Goal: Task Accomplishment & Management: Use online tool/utility

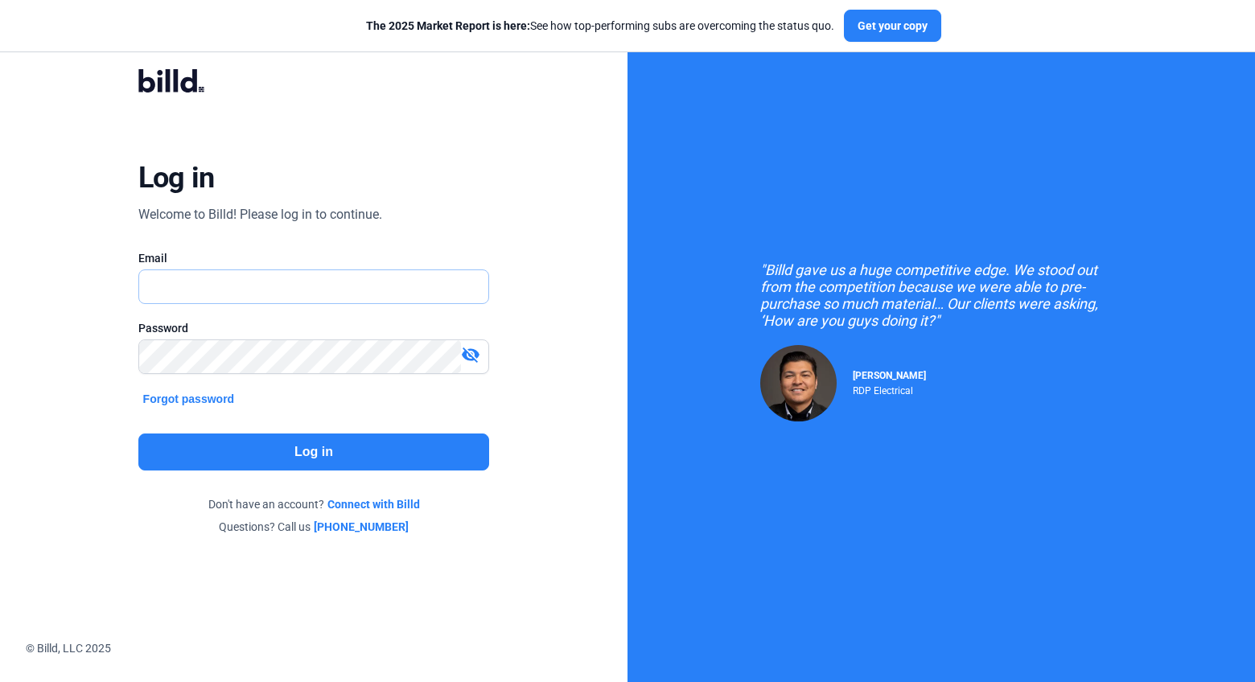
type input "[PERSON_NAME][EMAIL_ADDRESS][DOMAIN_NAME]"
click at [308, 451] on button "Log in" at bounding box center [314, 452] width 352 height 37
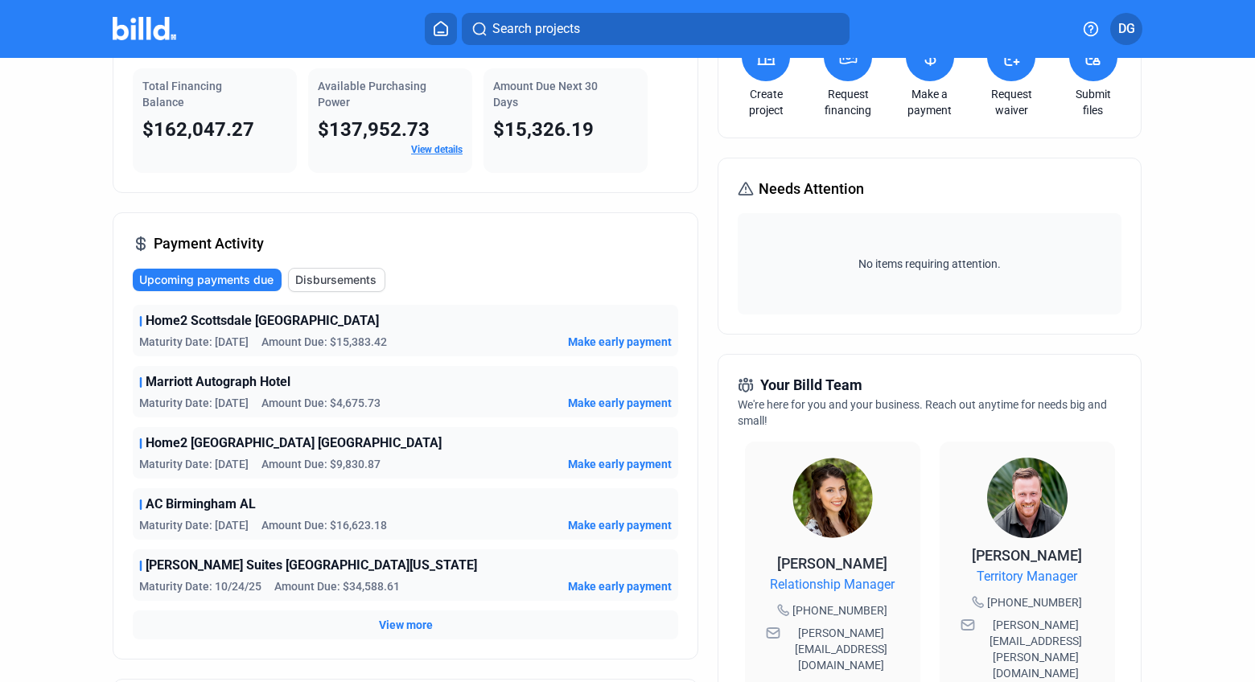
scroll to position [110, 0]
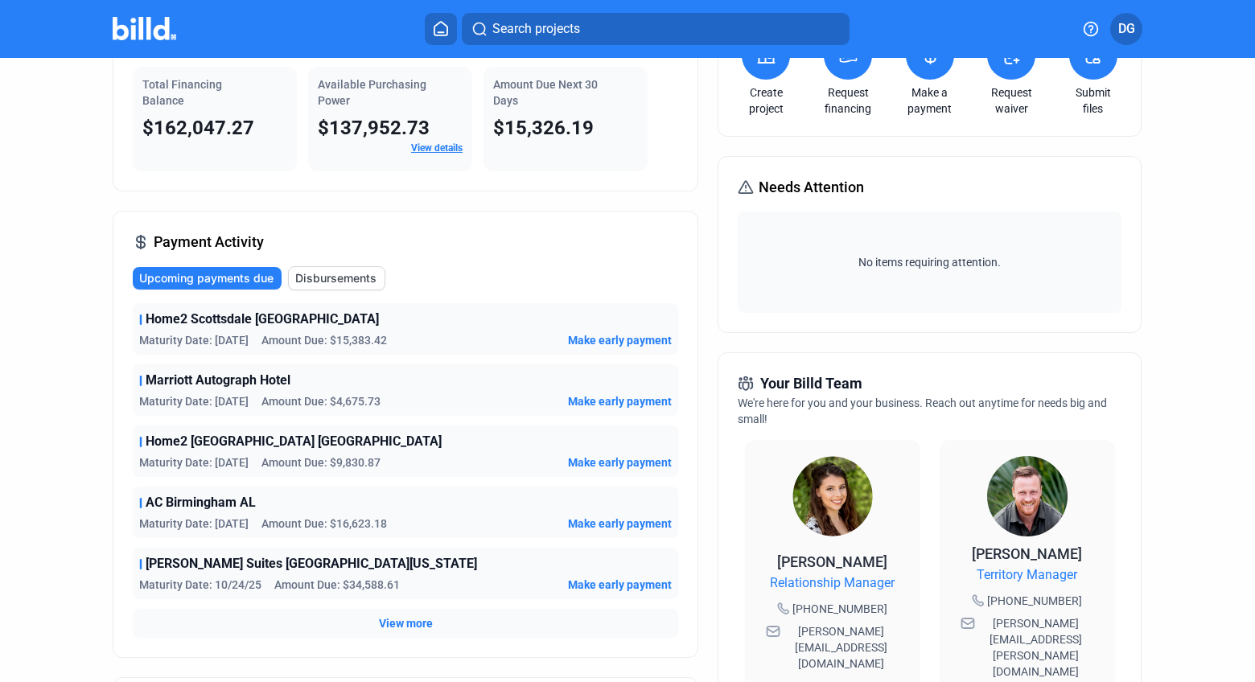
click at [405, 619] on span "View more" at bounding box center [406, 623] width 54 height 16
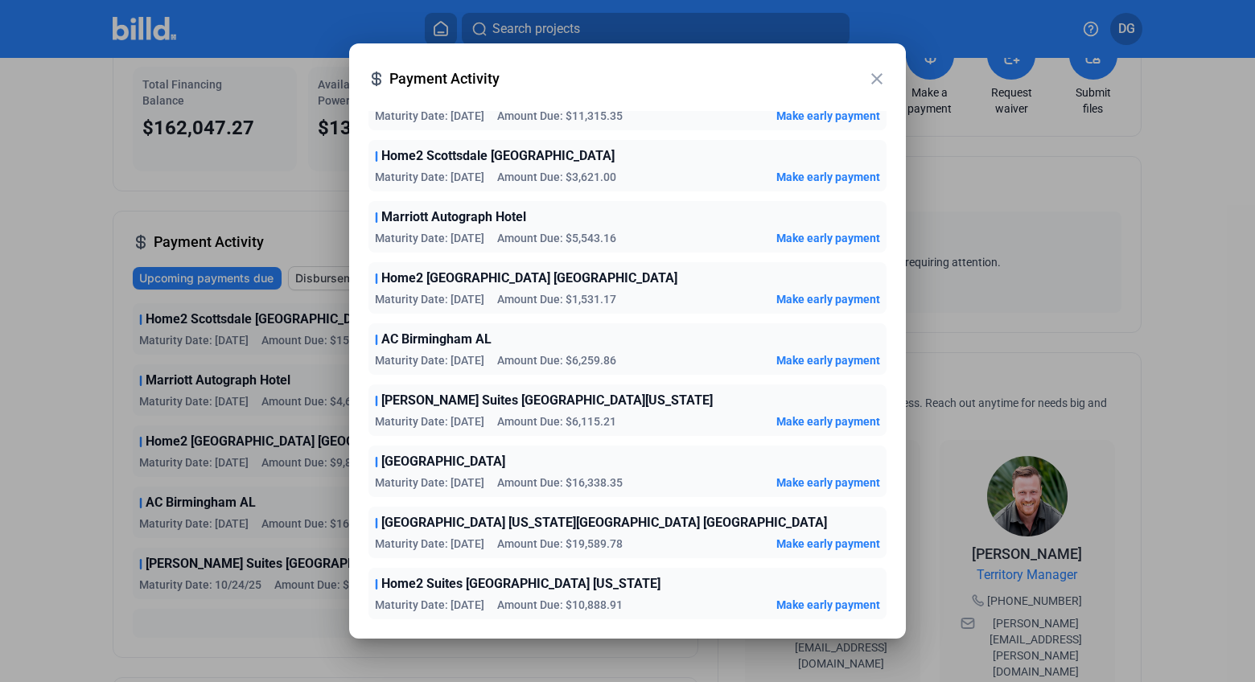
scroll to position [0, 0]
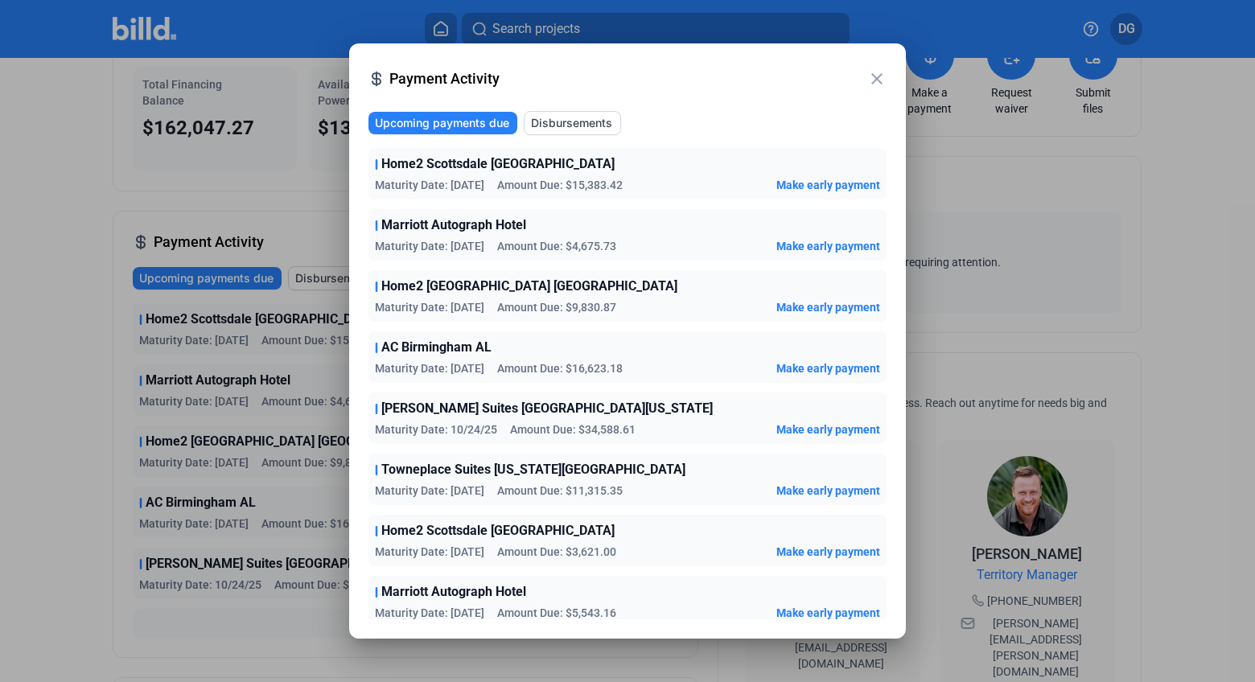
click at [878, 84] on mat-icon "close" at bounding box center [876, 78] width 19 height 19
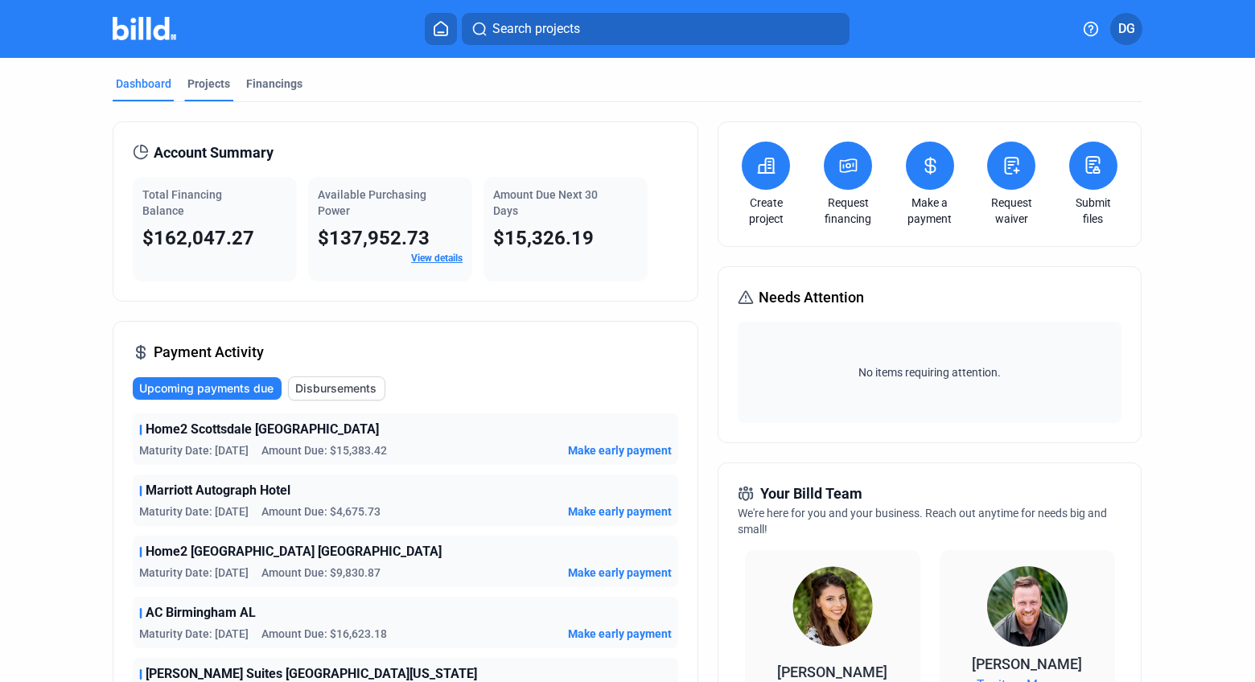
click at [202, 84] on div "Projects" at bounding box center [208, 84] width 43 height 16
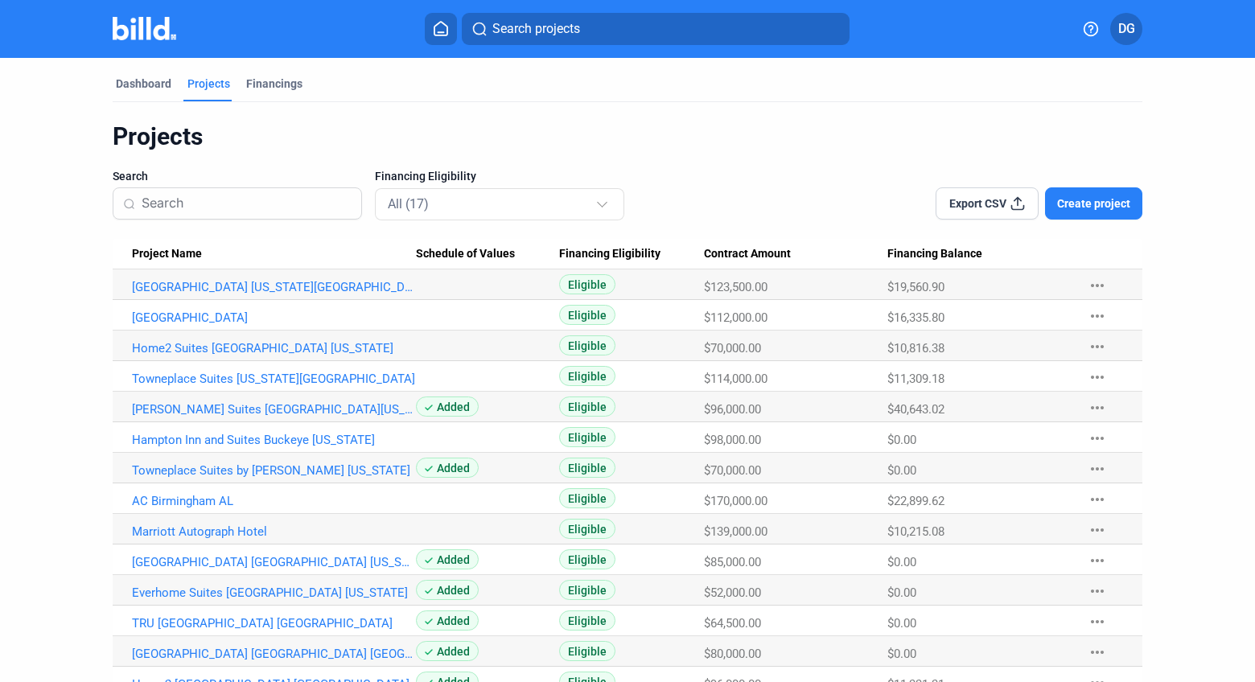
click at [276, 209] on input at bounding box center [247, 204] width 210 height 34
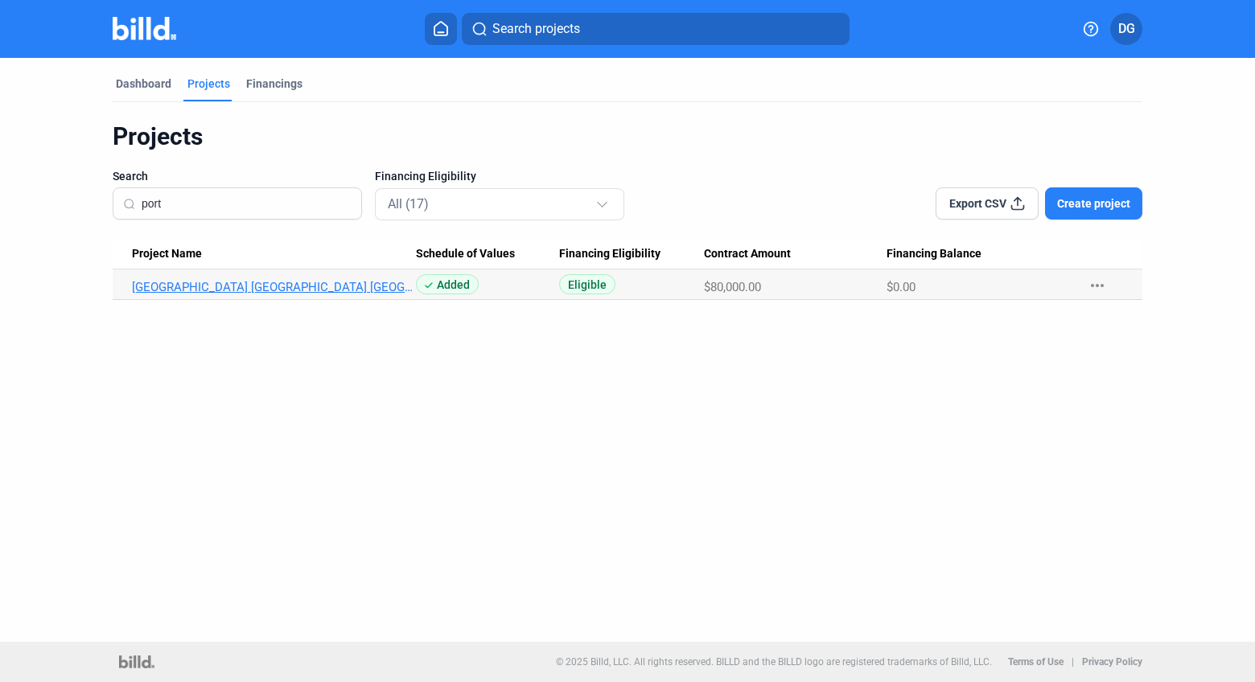
type input "port"
click at [198, 282] on link "[GEOGRAPHIC_DATA] [GEOGRAPHIC_DATA] [GEOGRAPHIC_DATA]" at bounding box center [274, 287] width 284 height 14
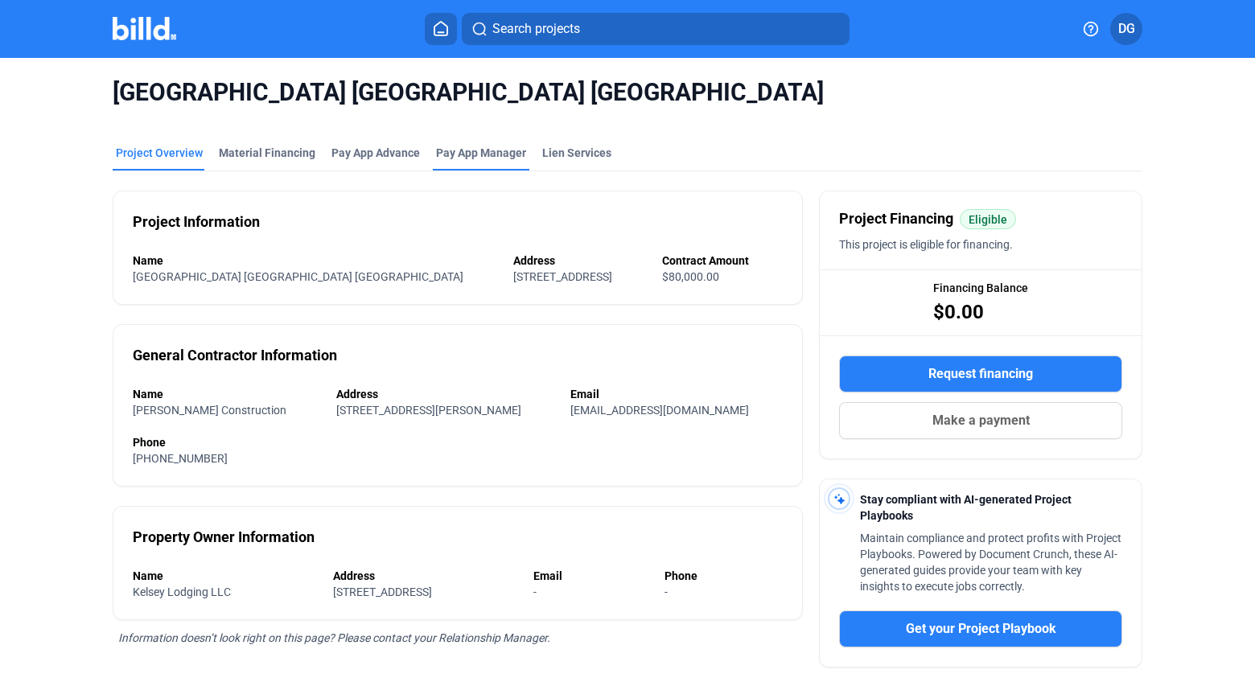
click at [439, 150] on span "Pay App Manager" at bounding box center [481, 153] width 90 height 16
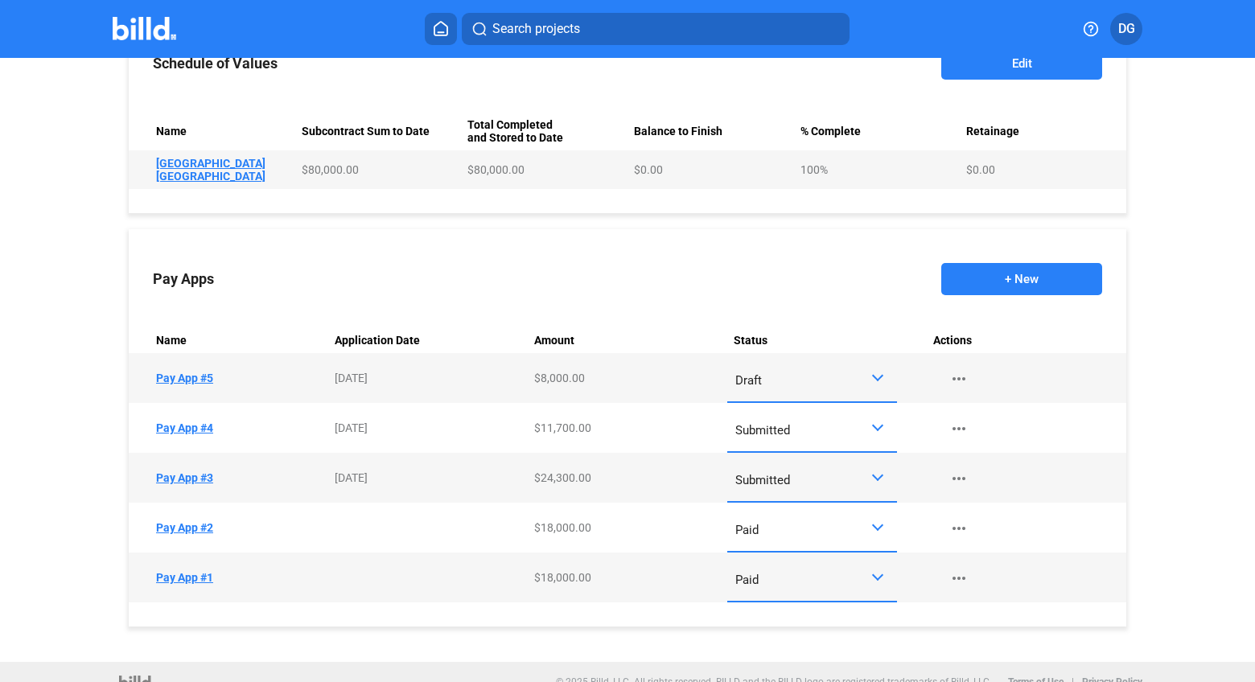
scroll to position [693, 0]
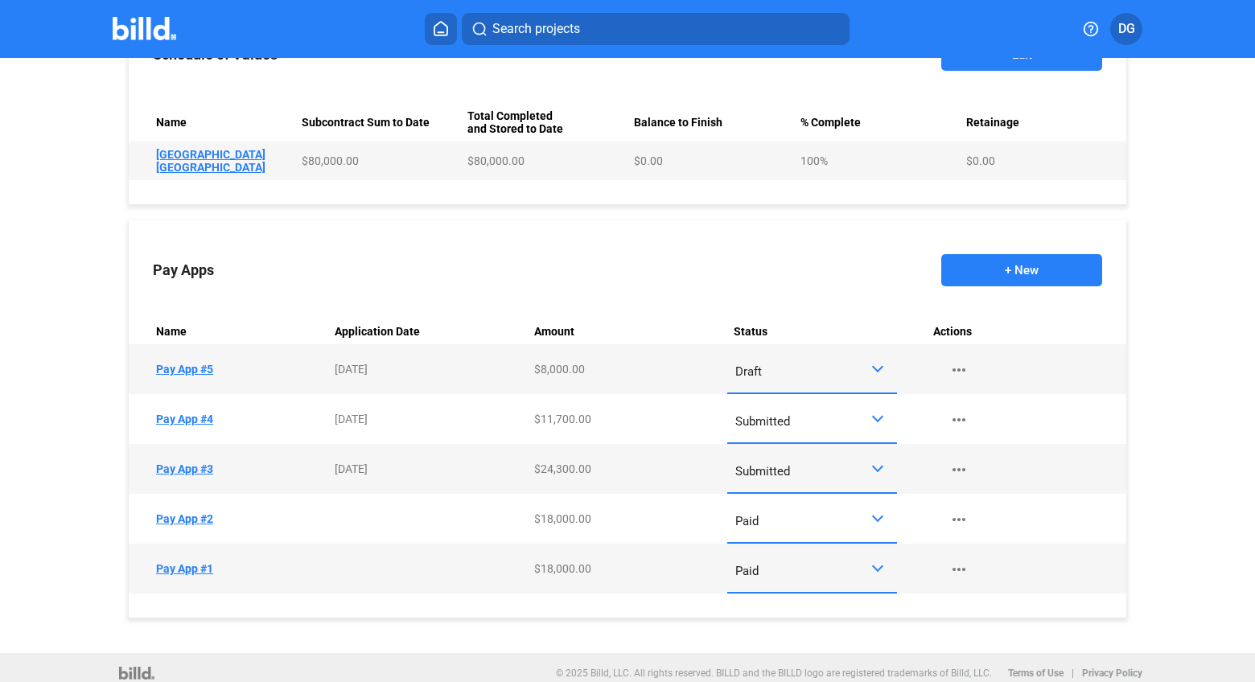
click at [174, 358] on td "Name Pay App #5" at bounding box center [229, 369] width 200 height 50
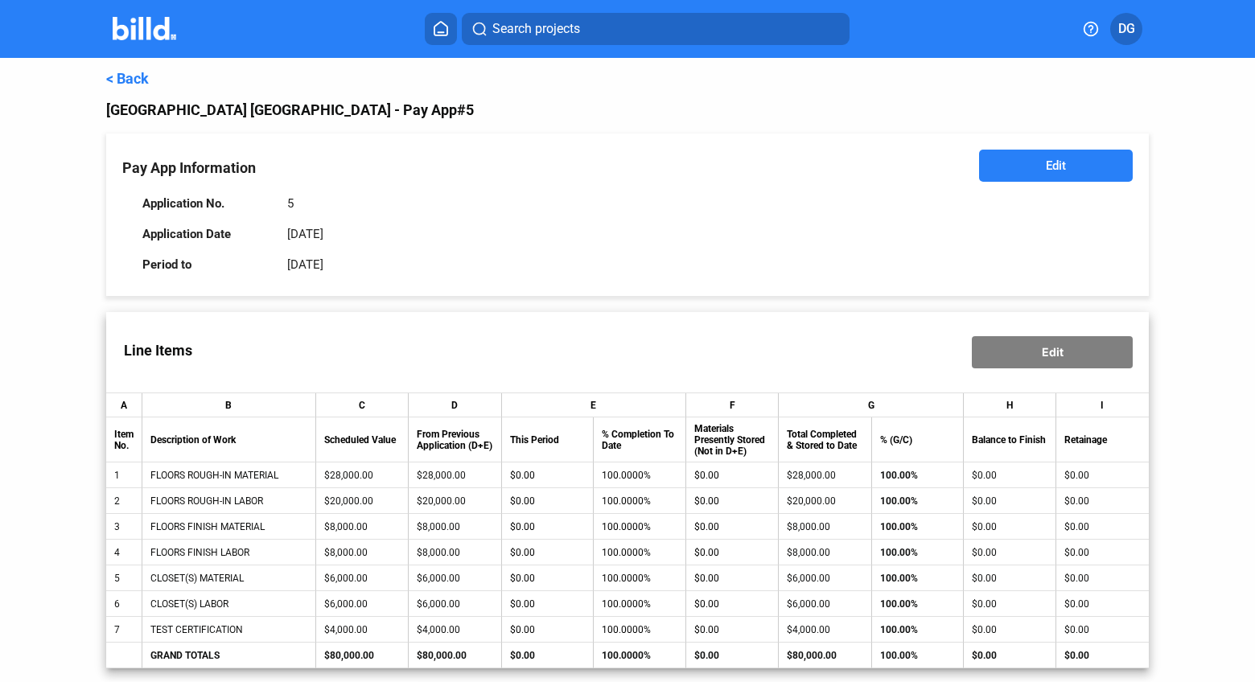
click at [1046, 158] on span "Edit" at bounding box center [1056, 166] width 20 height 16
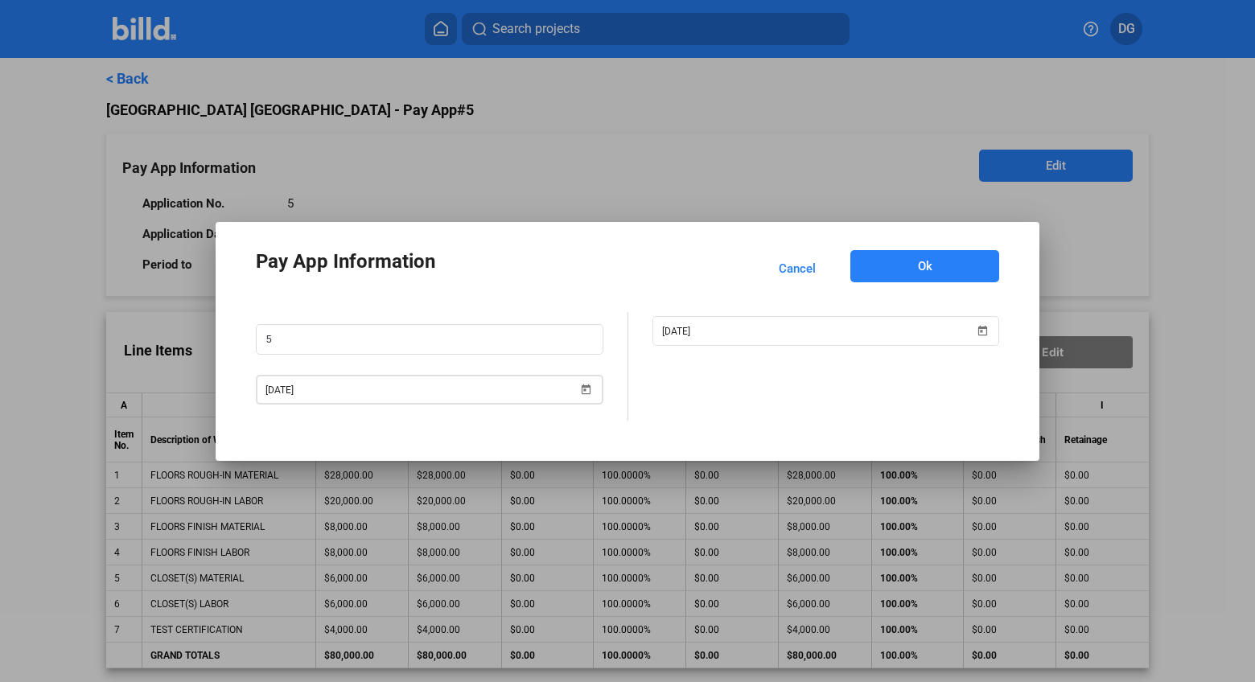
click at [584, 393] on span "Open calendar" at bounding box center [586, 379] width 39 height 39
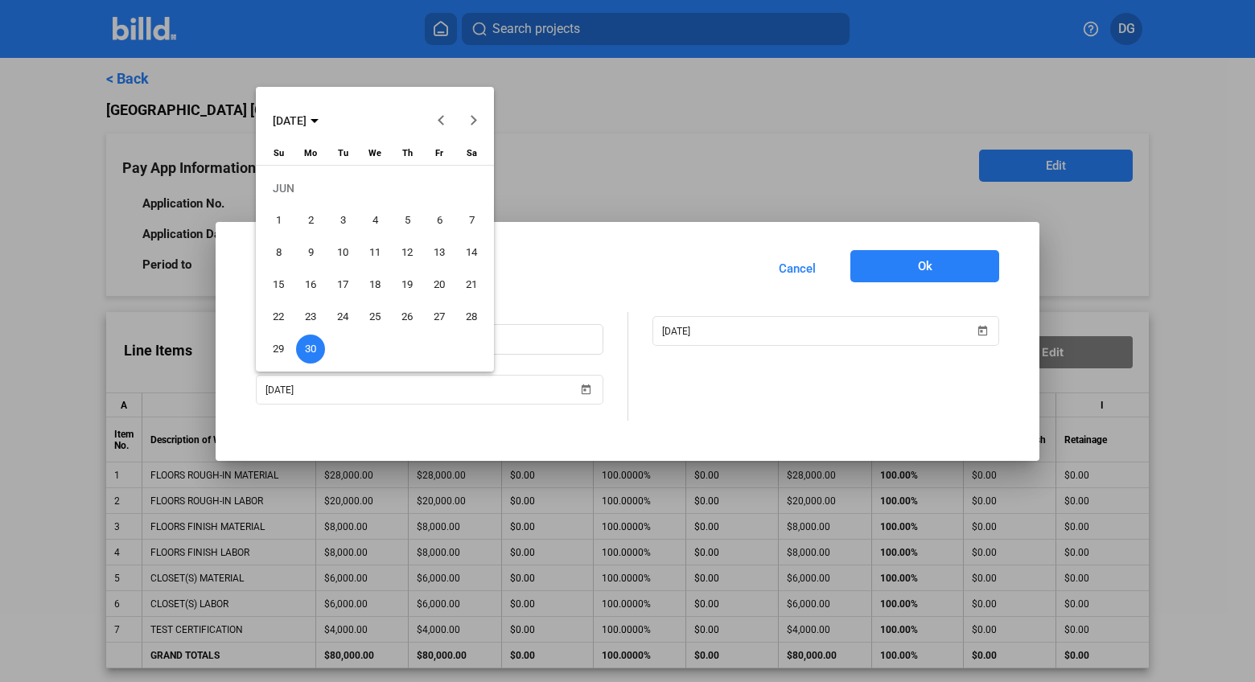
click at [470, 120] on button "Next month" at bounding box center [474, 121] width 32 height 32
click at [378, 284] on span "20" at bounding box center [374, 284] width 29 height 29
type input "[DATE]"
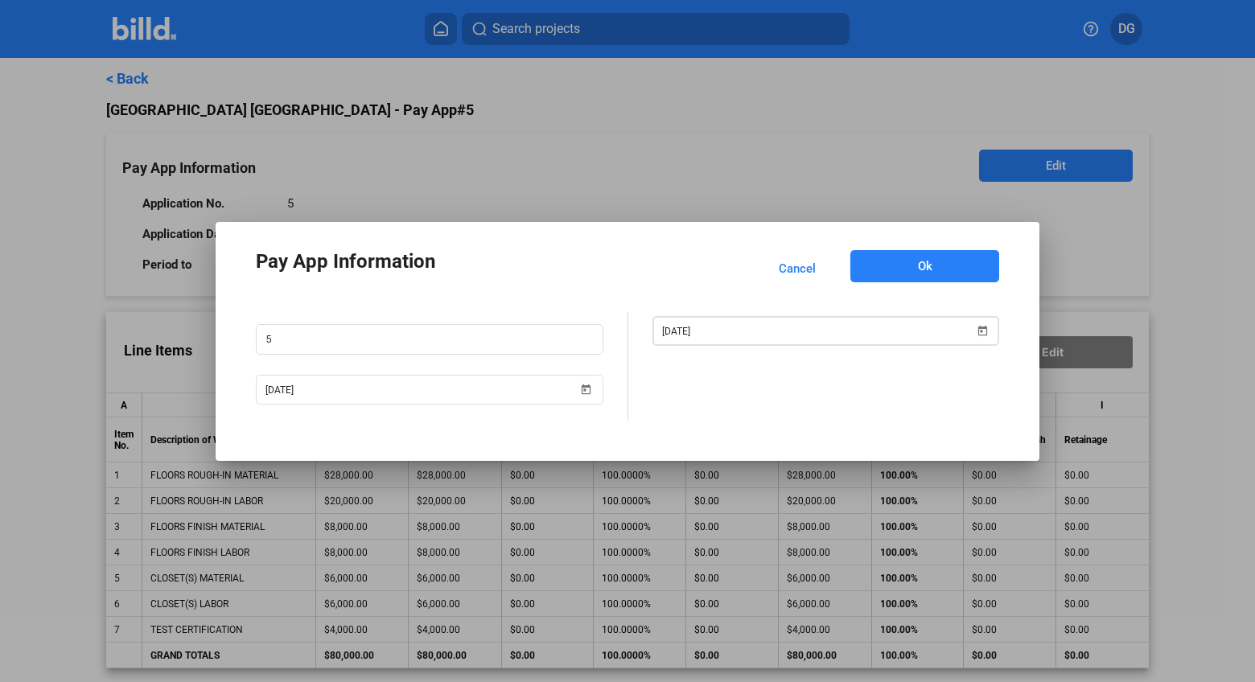
click at [983, 326] on span "Open calendar" at bounding box center [982, 321] width 39 height 39
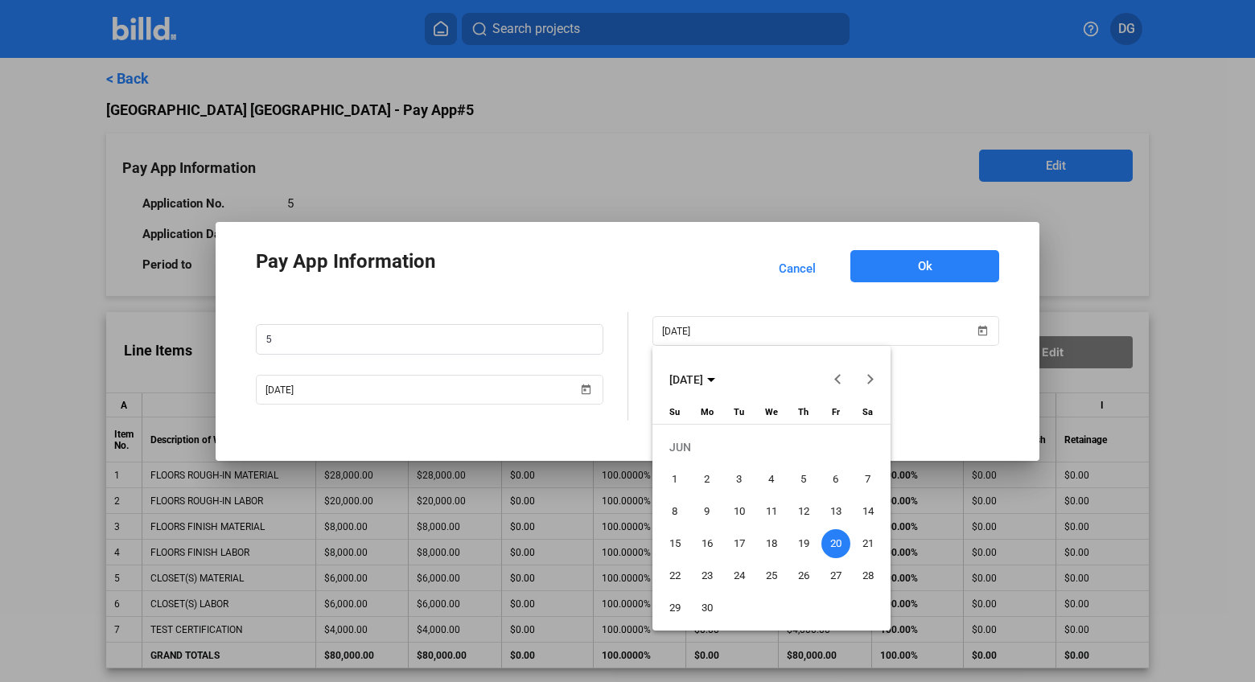
click at [869, 376] on button "Next month" at bounding box center [870, 380] width 32 height 32
click at [669, 610] on span "31" at bounding box center [675, 608] width 29 height 29
type input "[DATE]"
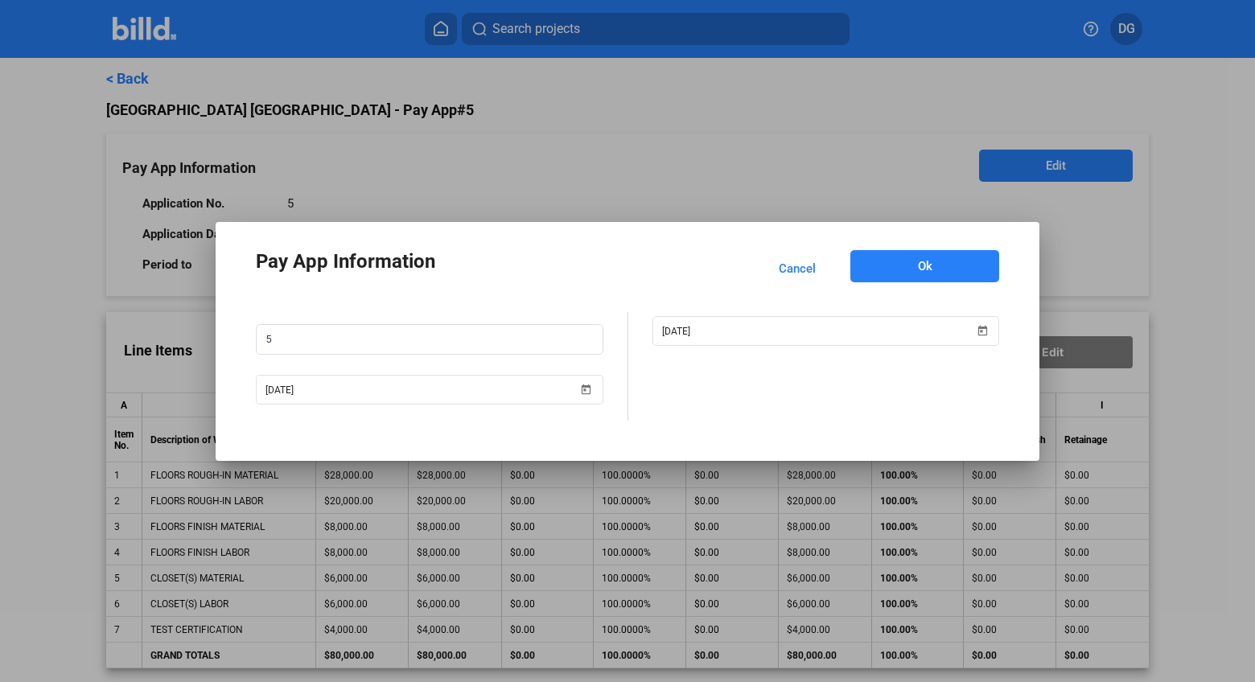
click at [918, 266] on span "Ok" at bounding box center [925, 266] width 14 height 16
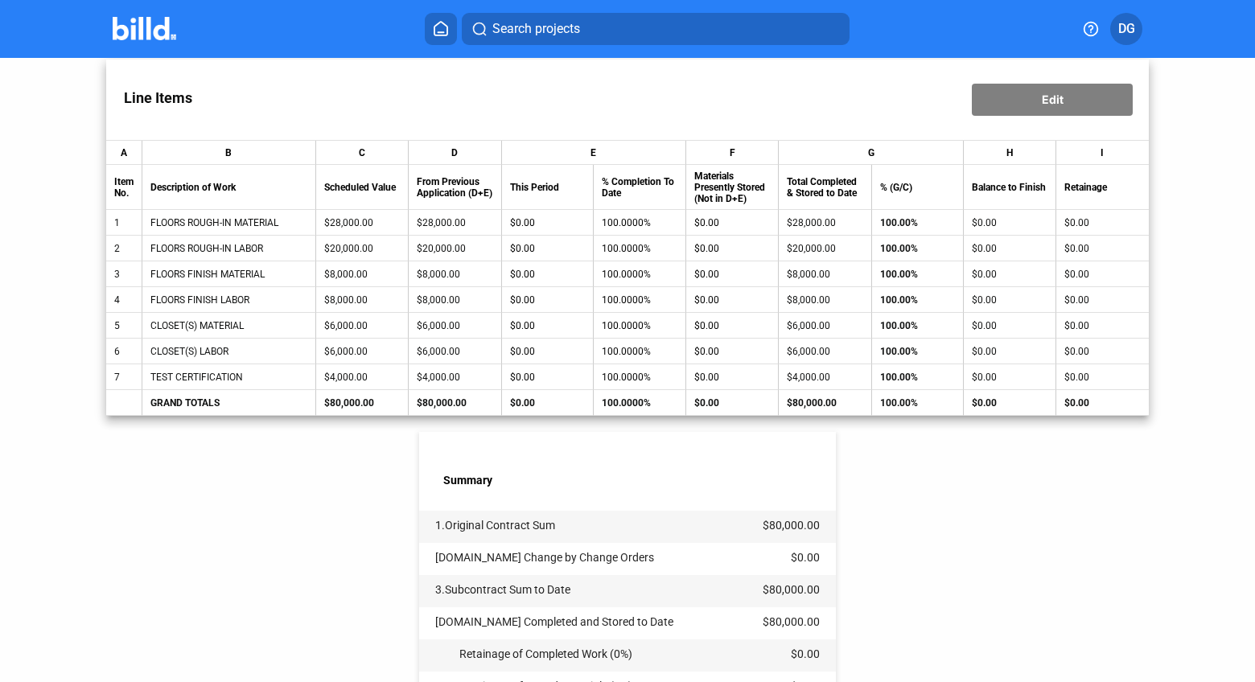
scroll to position [594, 0]
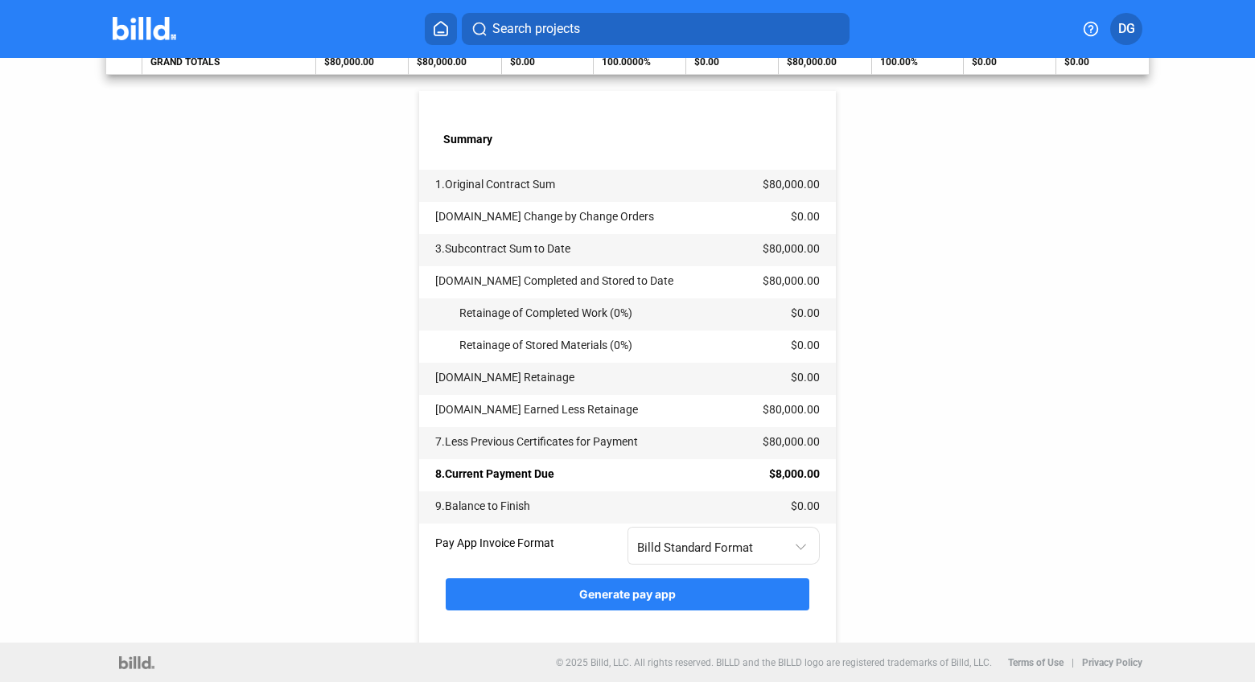
click at [622, 591] on span "Generate pay app" at bounding box center [627, 594] width 97 height 14
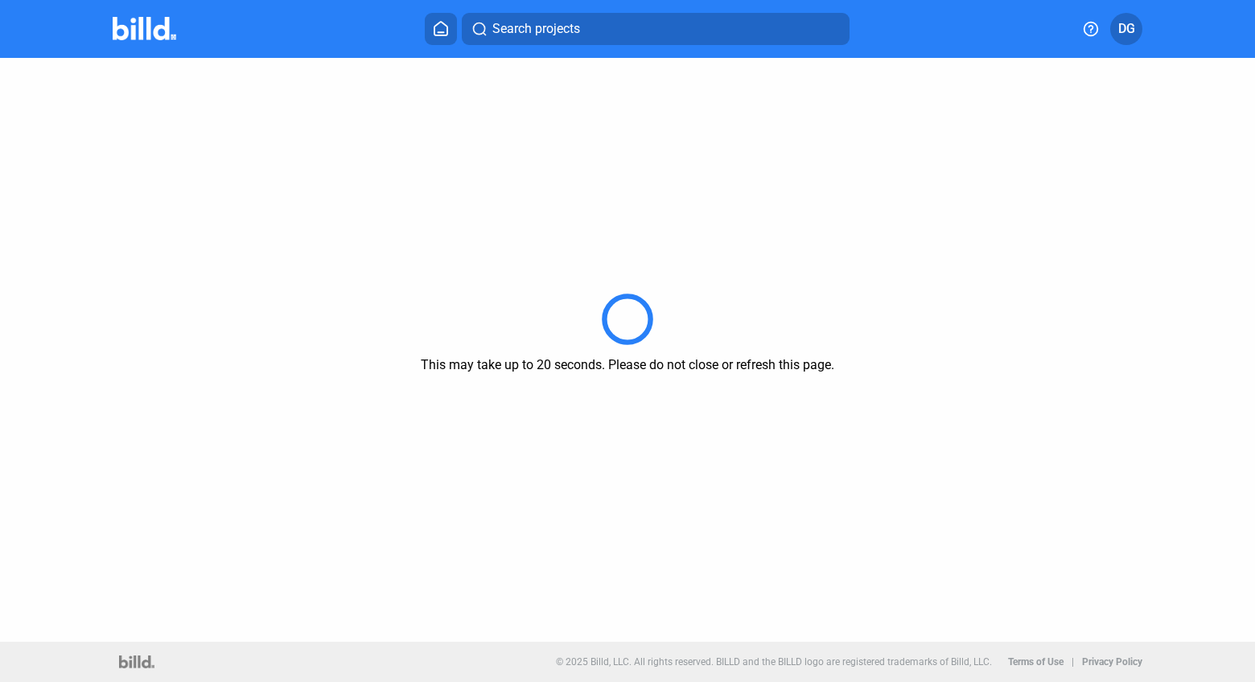
scroll to position [0, 0]
